Goal: Information Seeking & Learning: Stay updated

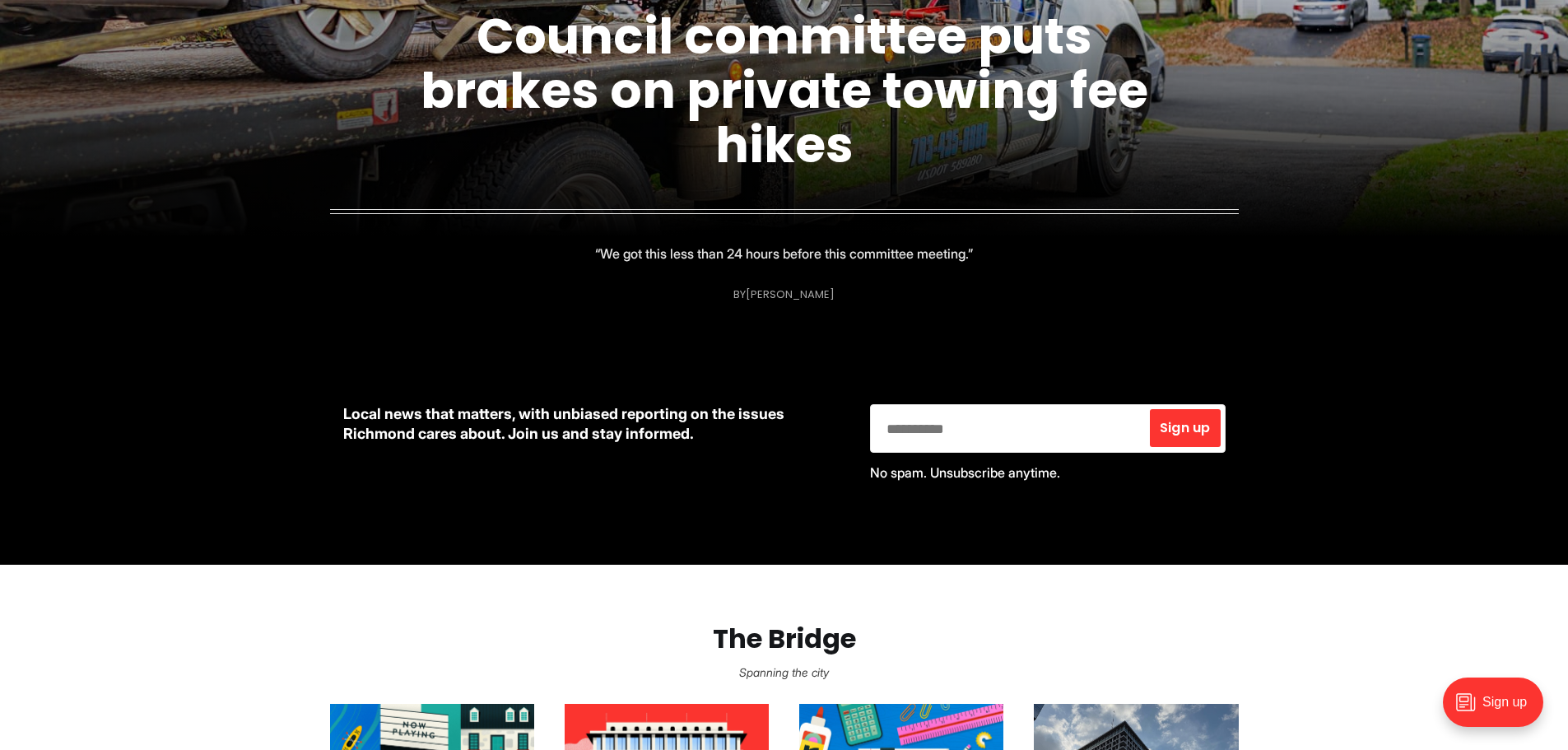
scroll to position [329, 0]
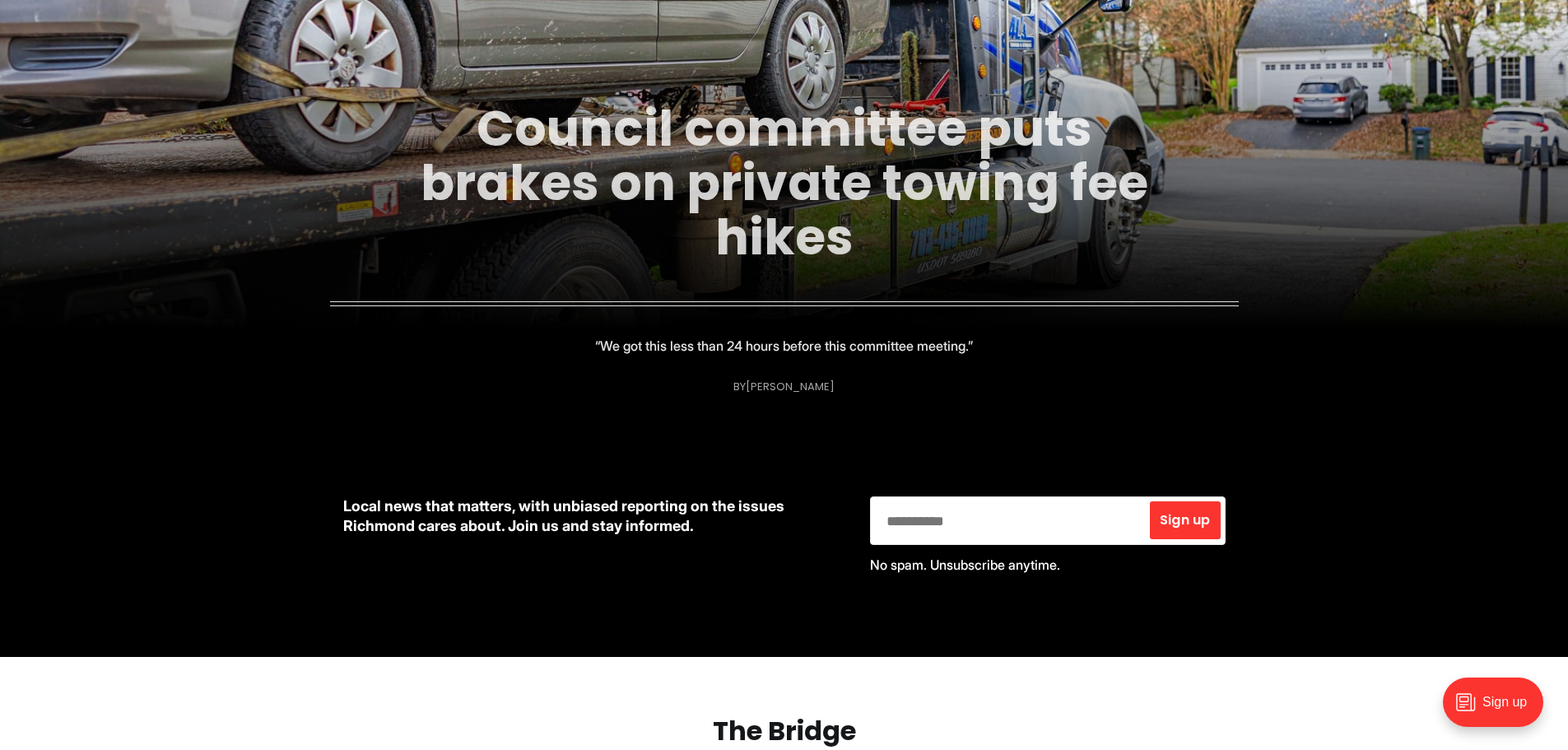
drag, startPoint x: 766, startPoint y: 225, endPoint x: 756, endPoint y: 229, distance: 10.8
click at [766, 225] on link "Council committee puts brakes on private towing fee hikes" at bounding box center [784, 182] width 727 height 178
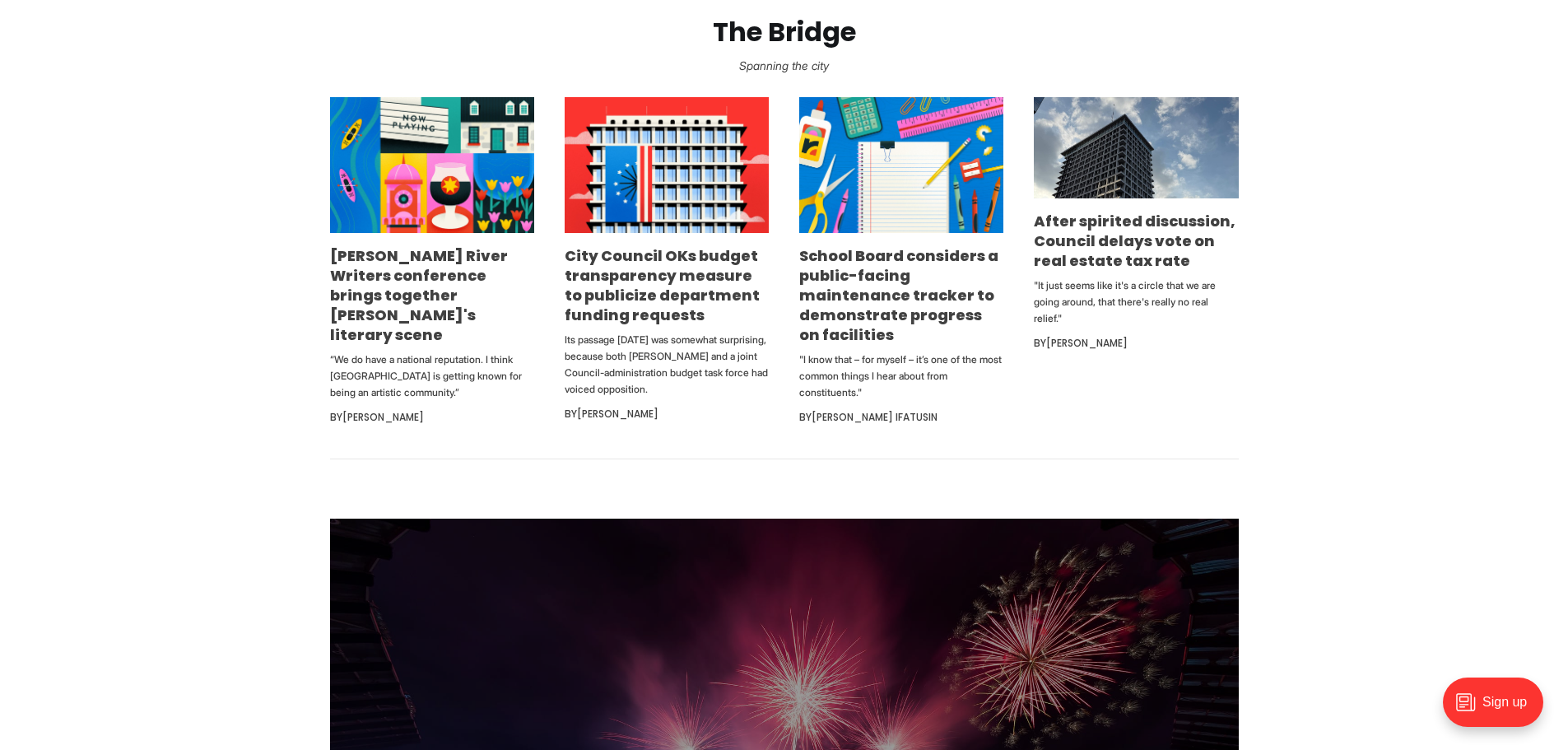
scroll to position [988, 0]
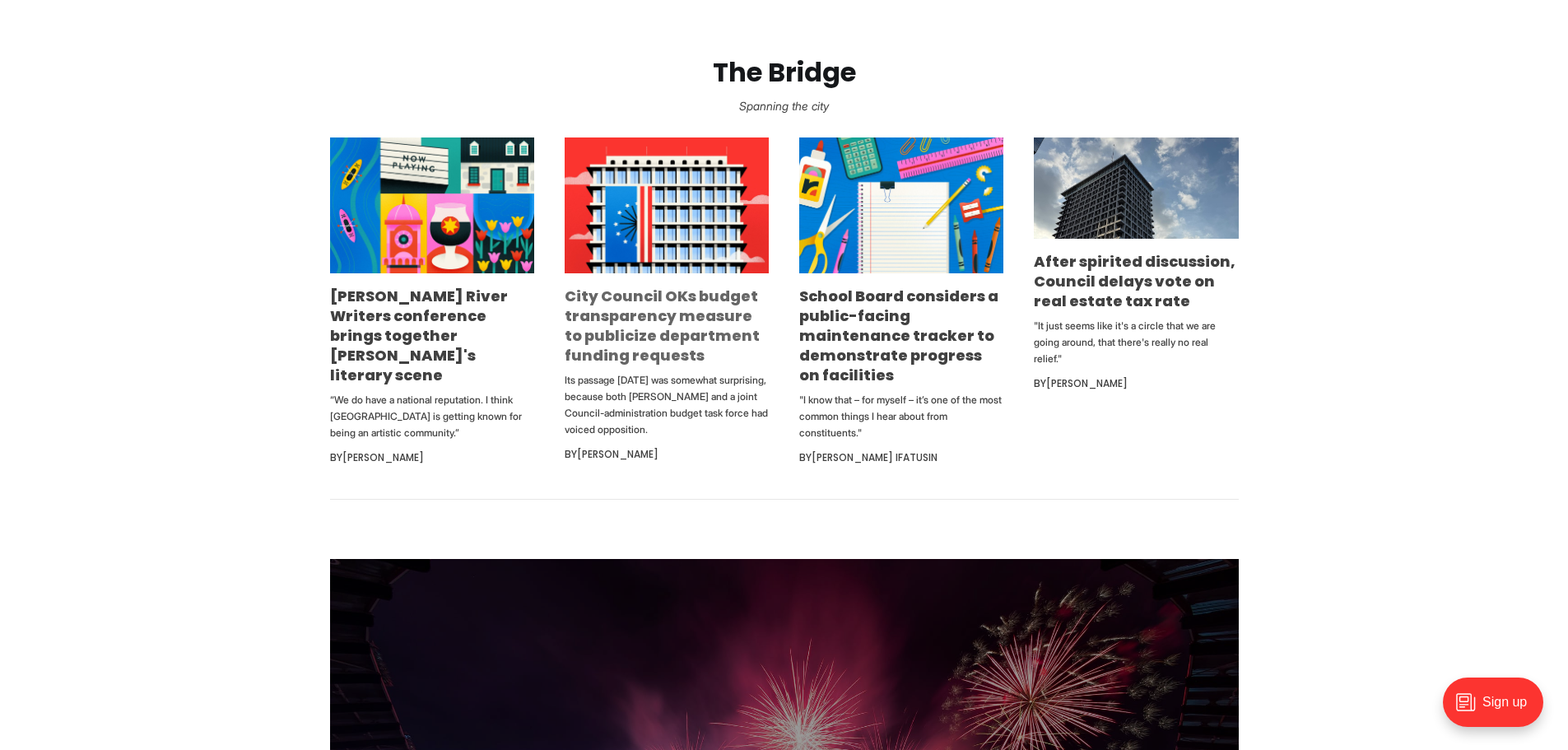
click at [687, 344] on link "City Council OKs budget transparency measure to publicize department funding re…" at bounding box center [662, 326] width 195 height 80
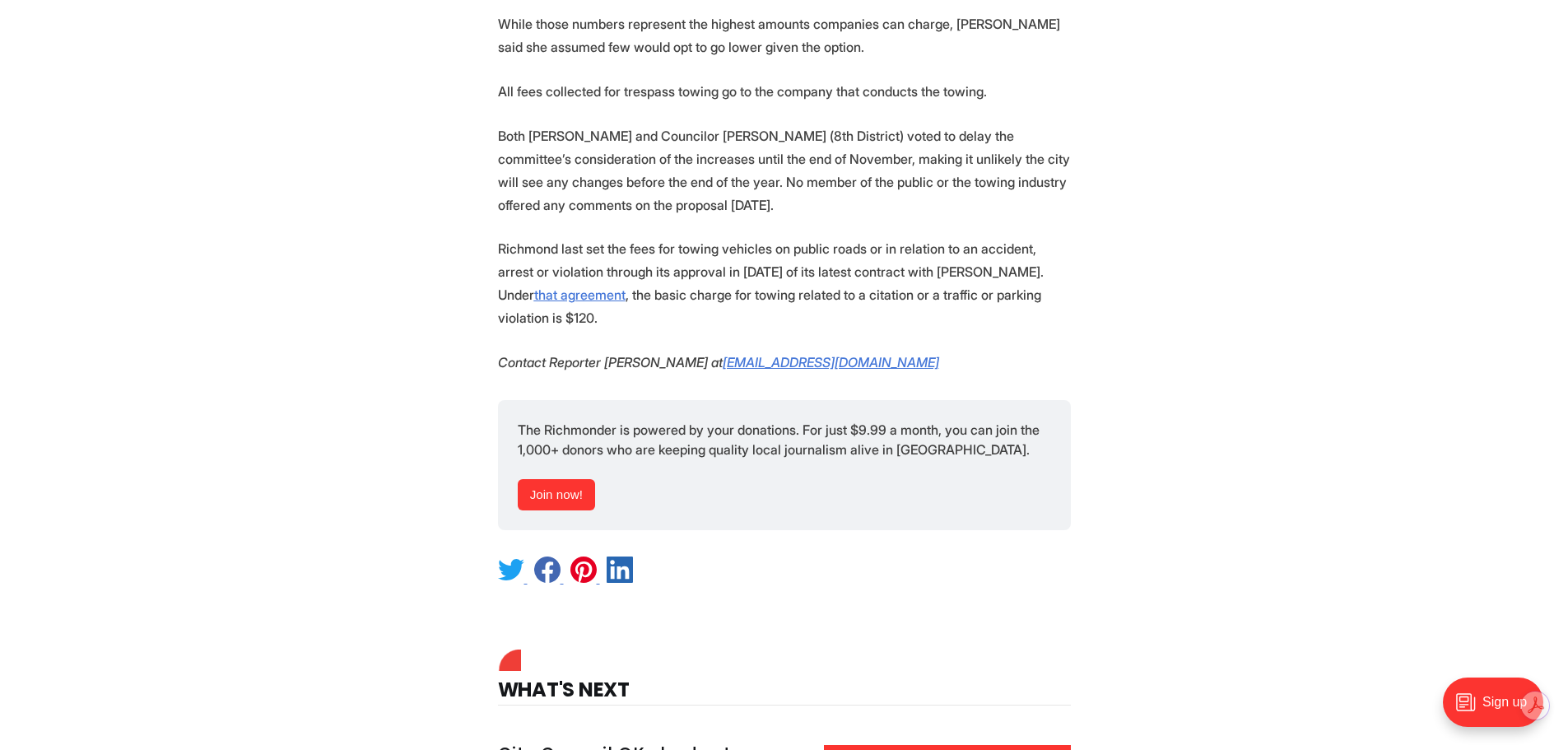
scroll to position [1729, 0]
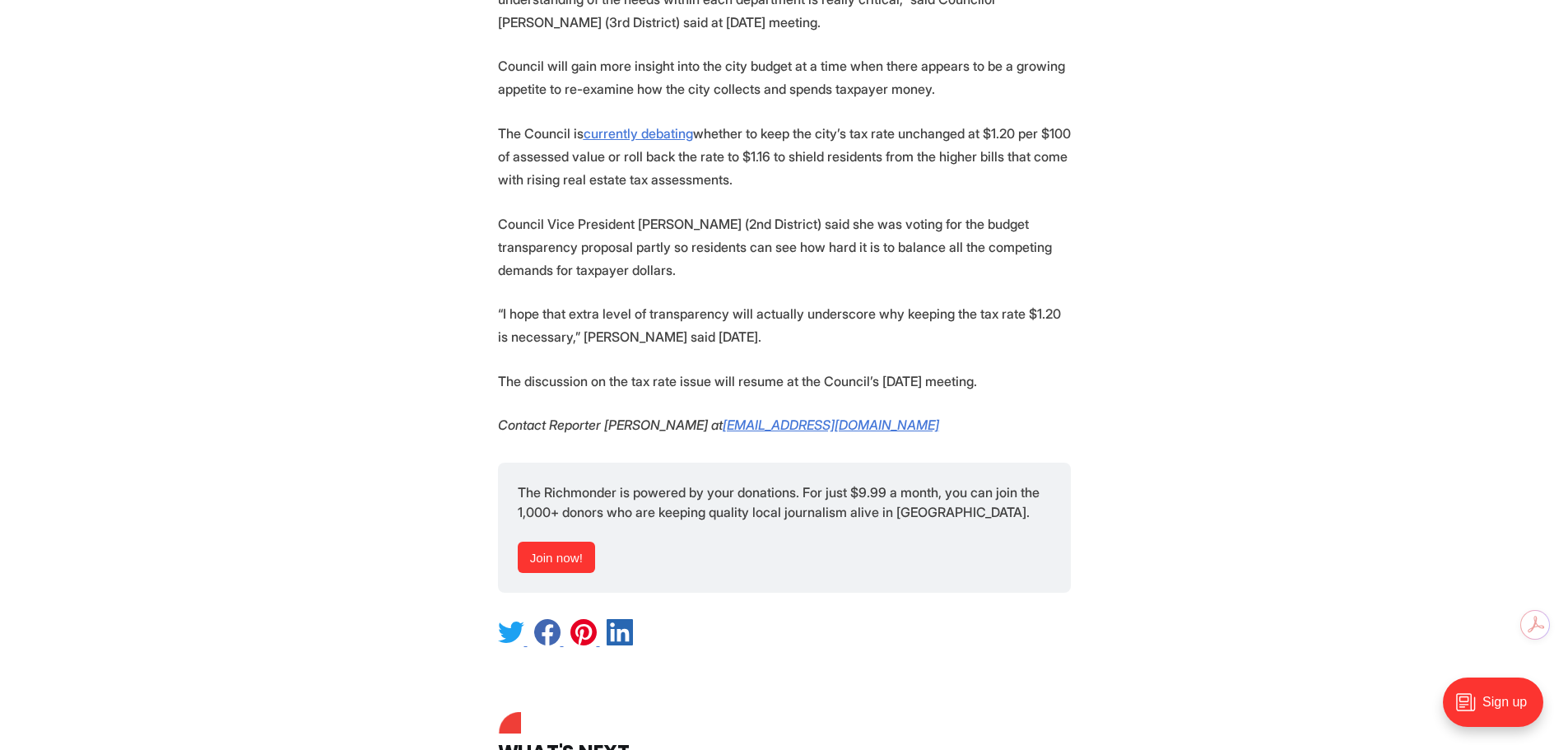
scroll to position [2223, 0]
